Goal: Information Seeking & Learning: Learn about a topic

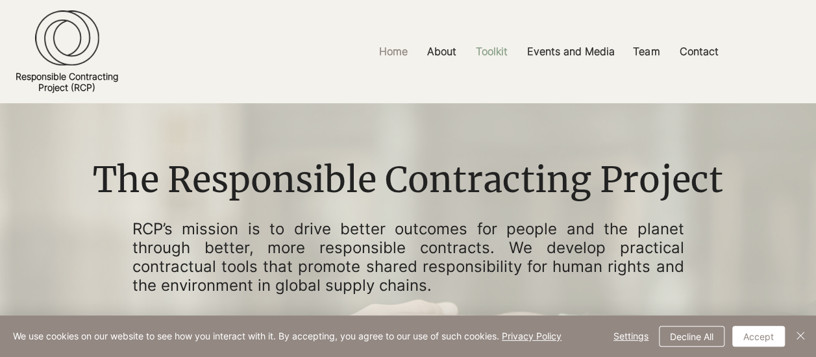
click at [500, 49] on p "Toolkit" at bounding box center [491, 51] width 45 height 29
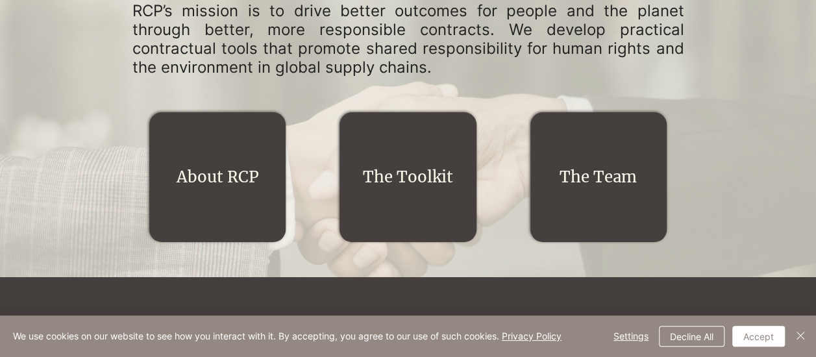
scroll to position [260, 0]
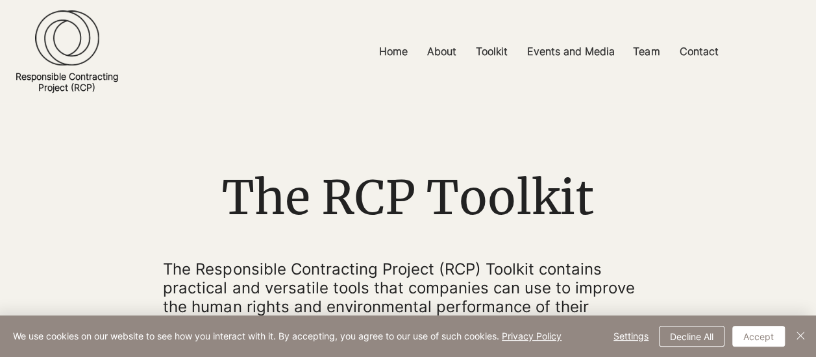
drag, startPoint x: 273, startPoint y: 1, endPoint x: 169, endPoint y: 49, distance: 115.1
click at [169, 49] on div at bounding box center [408, 51] width 816 height 103
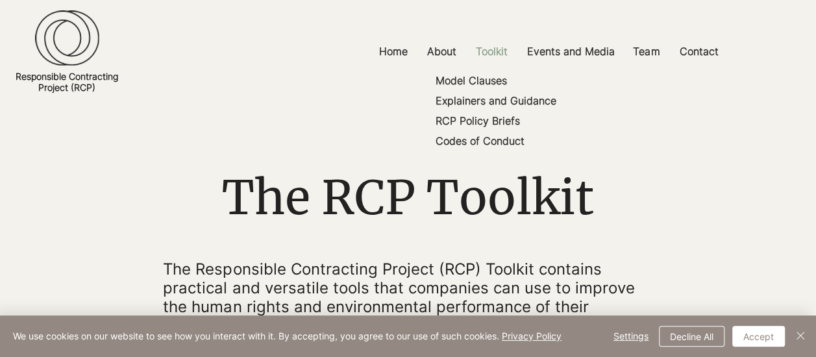
click at [487, 49] on p "Toolkit" at bounding box center [491, 51] width 45 height 29
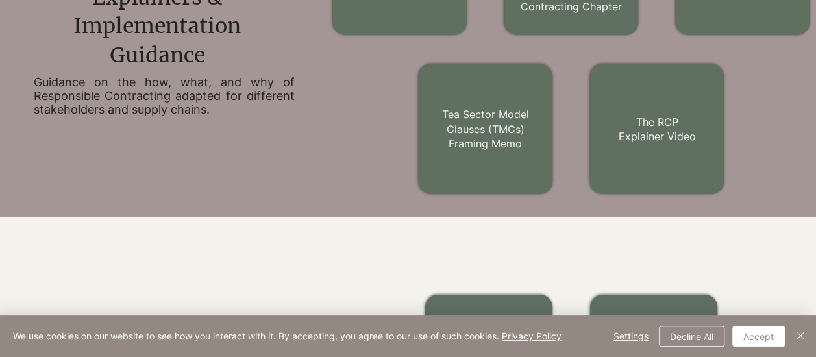
scroll to position [909, 0]
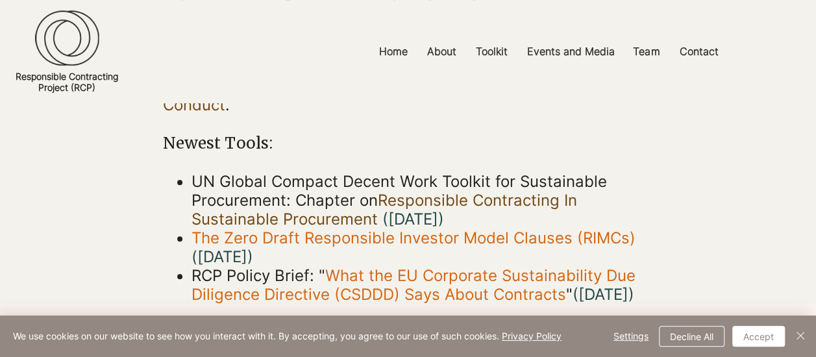
scroll to position [520, 0]
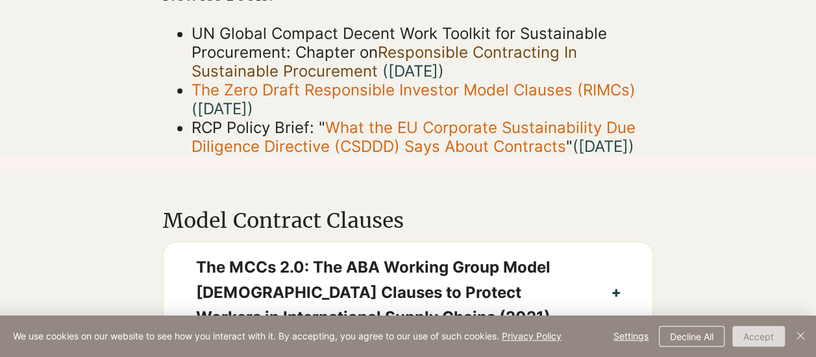
drag, startPoint x: 770, startPoint y: 334, endPoint x: 655, endPoint y: 238, distance: 149.4
click at [768, 334] on button "Accept" at bounding box center [758, 336] width 53 height 21
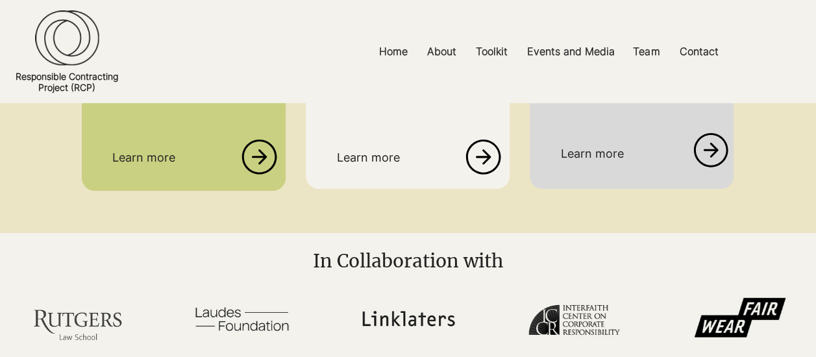
scroll to position [2013, 0]
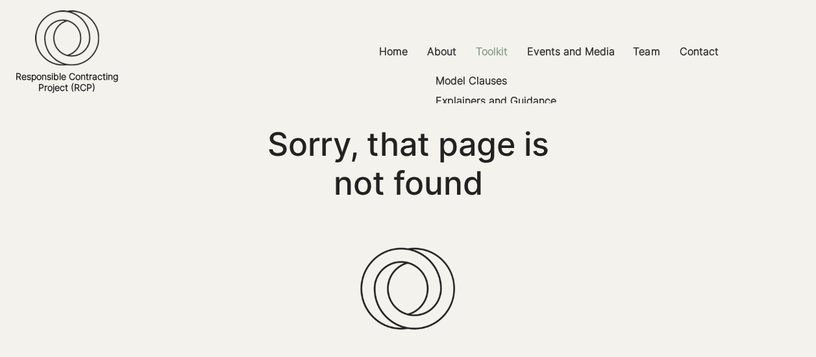
click at [496, 53] on p "Toolkit" at bounding box center [491, 51] width 45 height 29
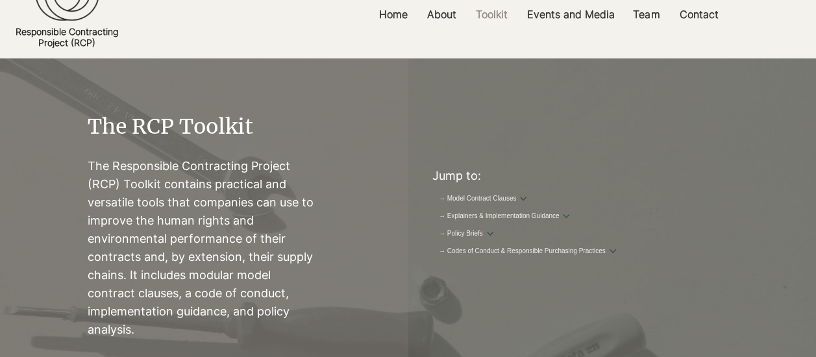
scroll to position [65, 0]
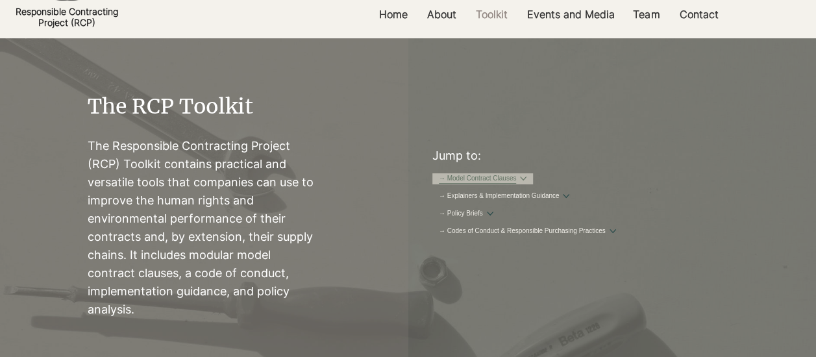
click at [507, 181] on link "→ Model Contract Clauses" at bounding box center [478, 179] width 78 height 10
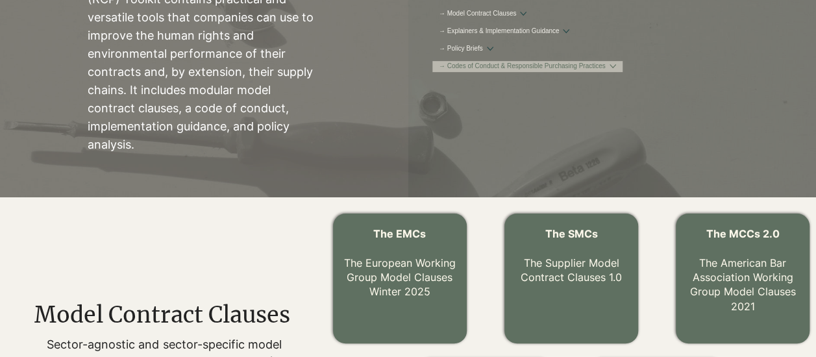
scroll to position [400, 0]
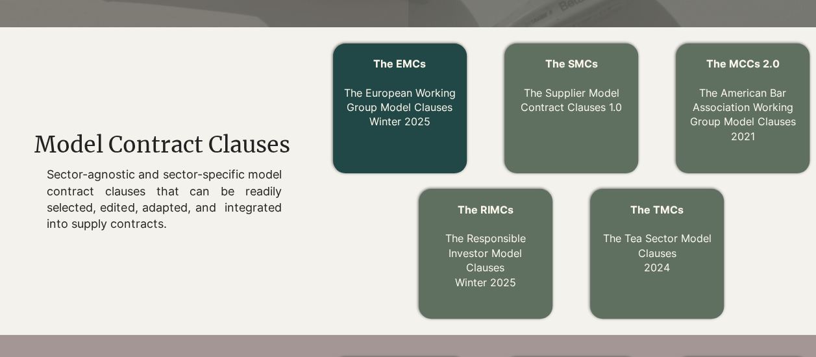
click at [384, 103] on link "The EMCs The European Working Group Model Clauses Winter 2025" at bounding box center [400, 92] width 112 height 71
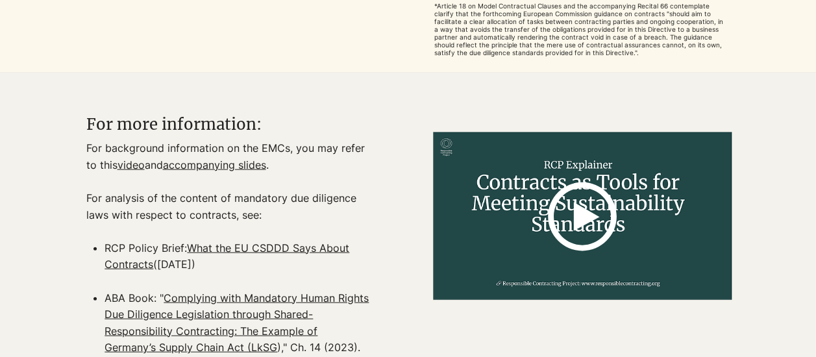
scroll to position [1494, 0]
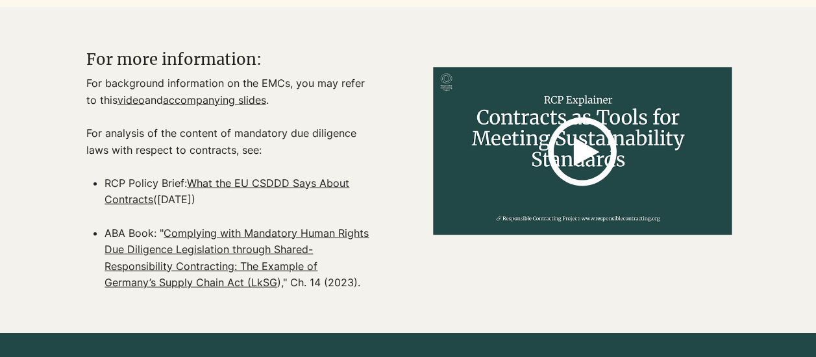
click at [588, 149] on icon at bounding box center [582, 152] width 69 height 218
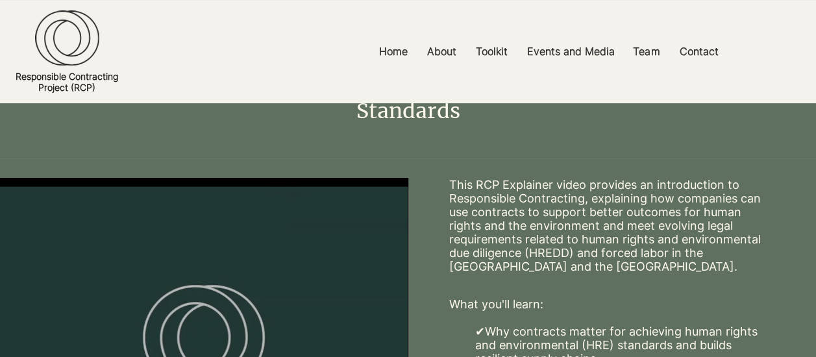
scroll to position [195, 0]
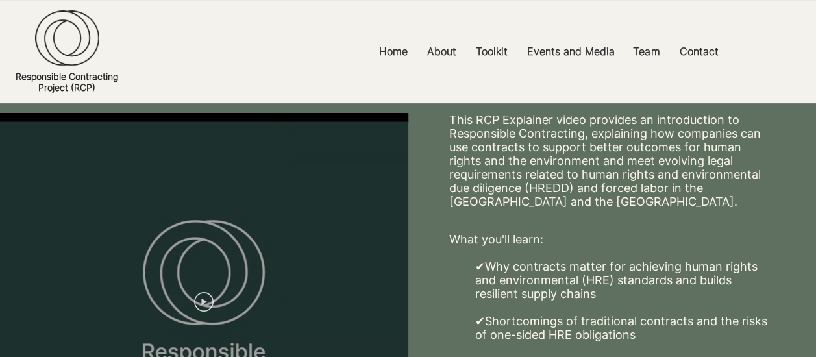
click at [205, 297] on circle "Play video" at bounding box center [204, 302] width 18 height 18
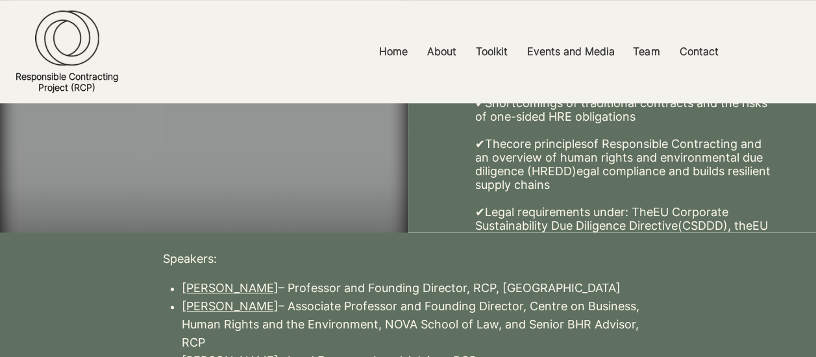
scroll to position [325, 0]
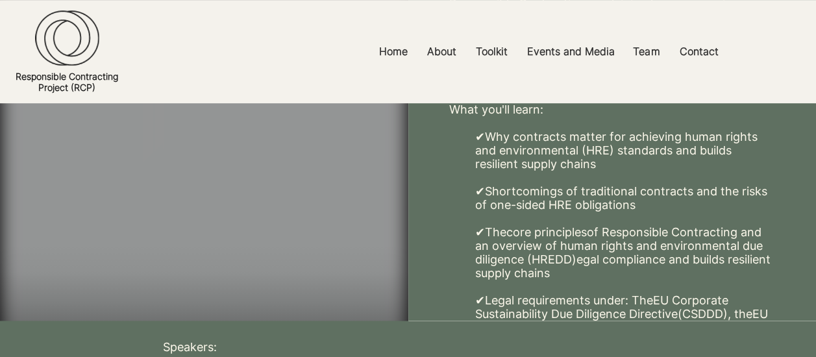
click at [226, 216] on video at bounding box center [204, 172] width 408 height 379
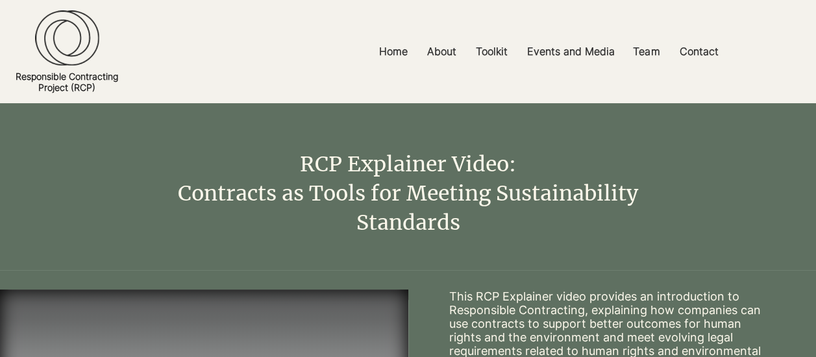
scroll to position [0, 0]
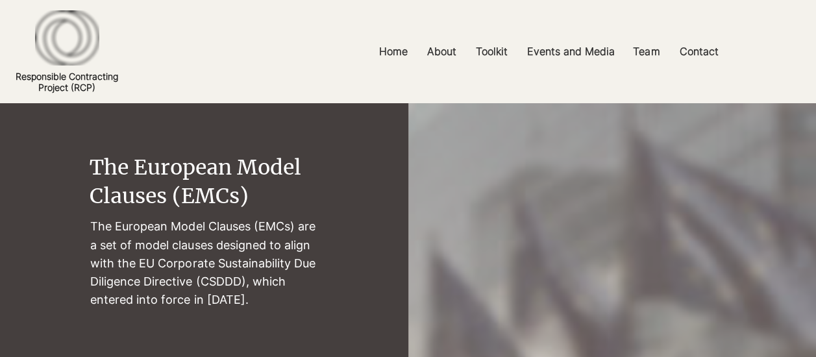
scroll to position [1494, 0]
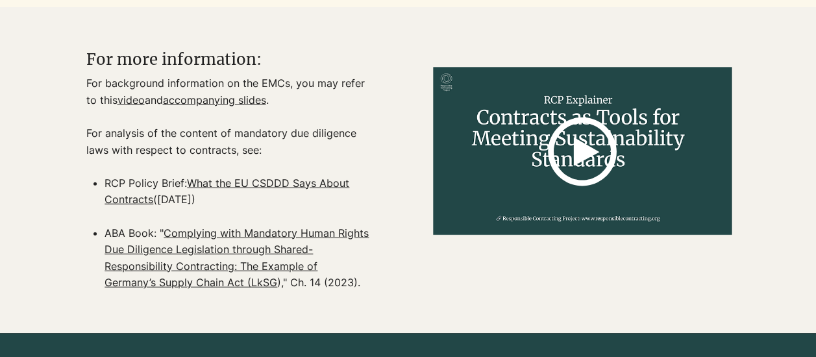
click at [214, 105] on link "accompanying slides" at bounding box center [213, 100] width 103 height 13
